Goal: Task Accomplishment & Management: Check status

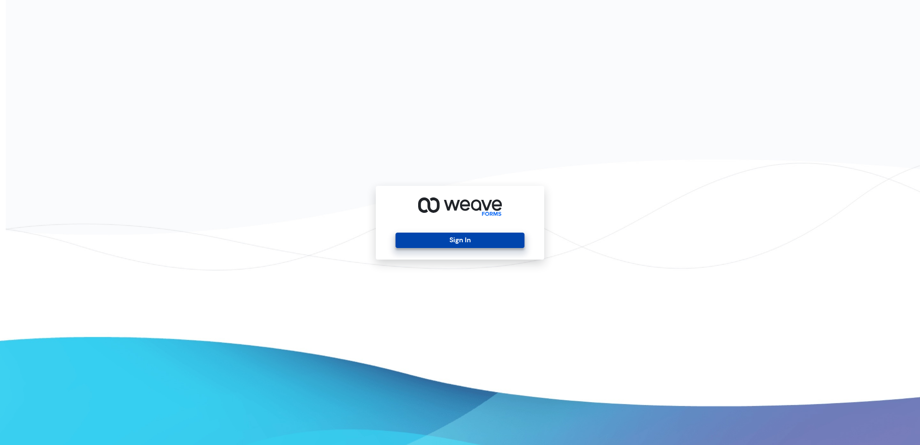
click at [500, 240] on button "Sign In" at bounding box center [459, 239] width 128 height 15
